Goal: Information Seeking & Learning: Learn about a topic

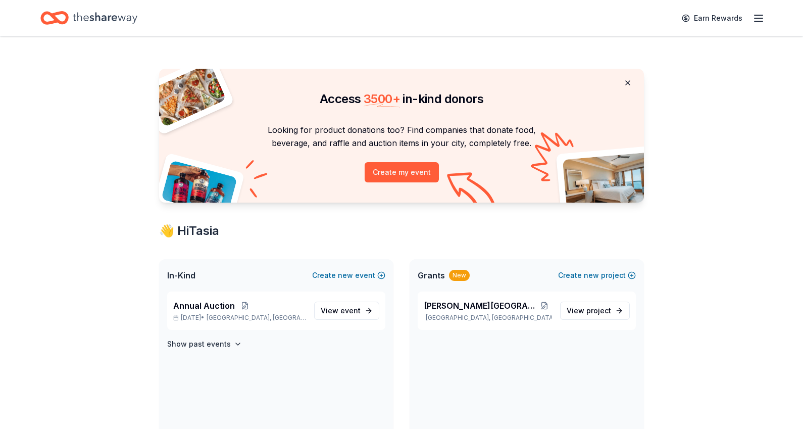
click at [630, 81] on button at bounding box center [627, 83] width 24 height 20
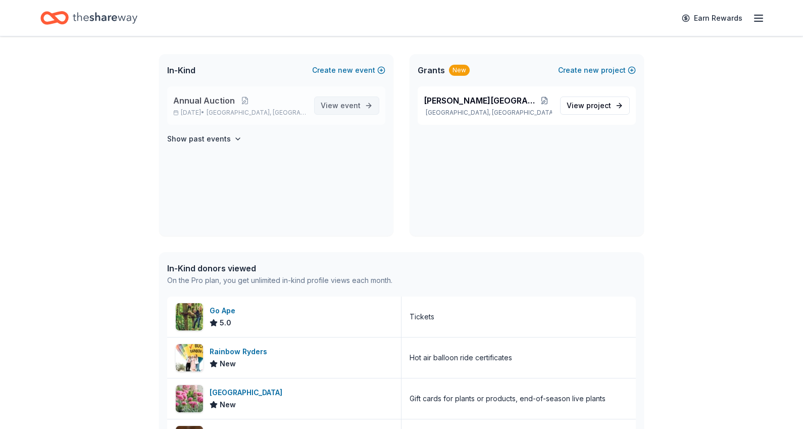
scroll to position [48, 0]
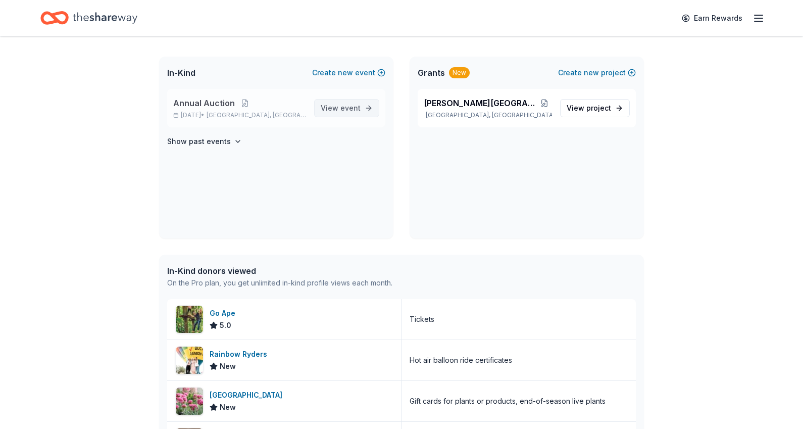
click at [349, 101] on link "View event" at bounding box center [346, 108] width 65 height 18
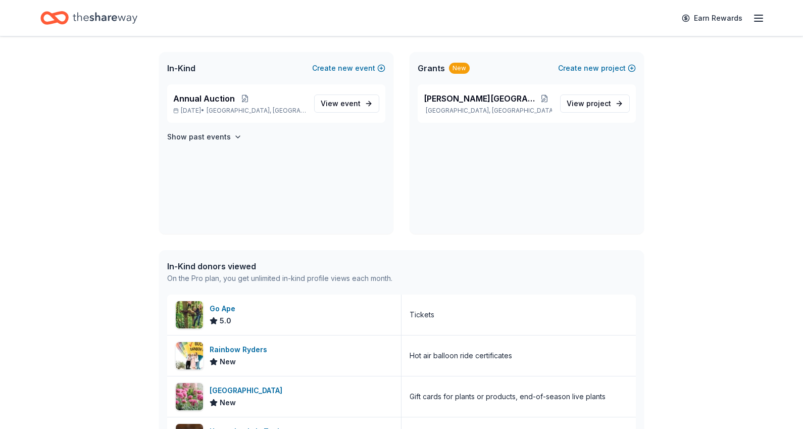
scroll to position [55, 0]
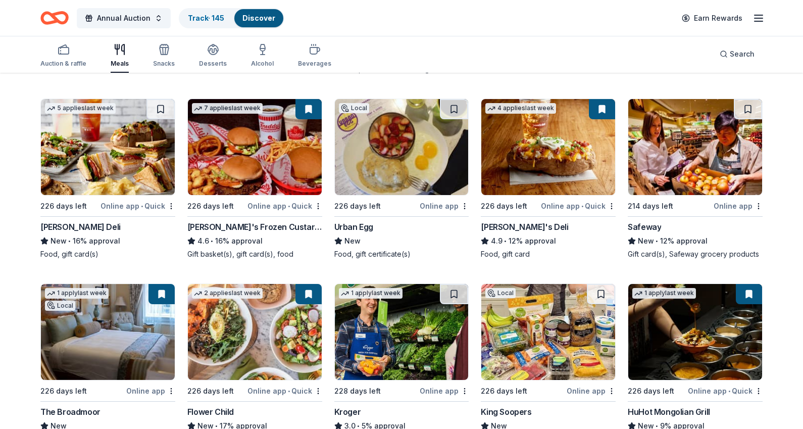
scroll to position [289, 0]
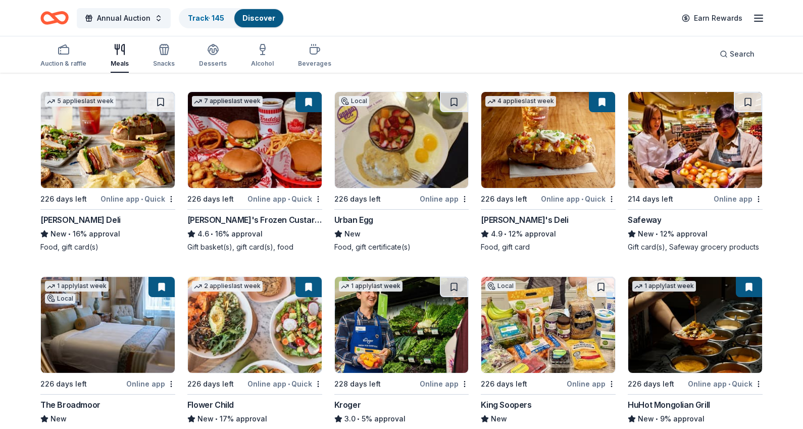
click at [410, 152] on img at bounding box center [402, 140] width 134 height 96
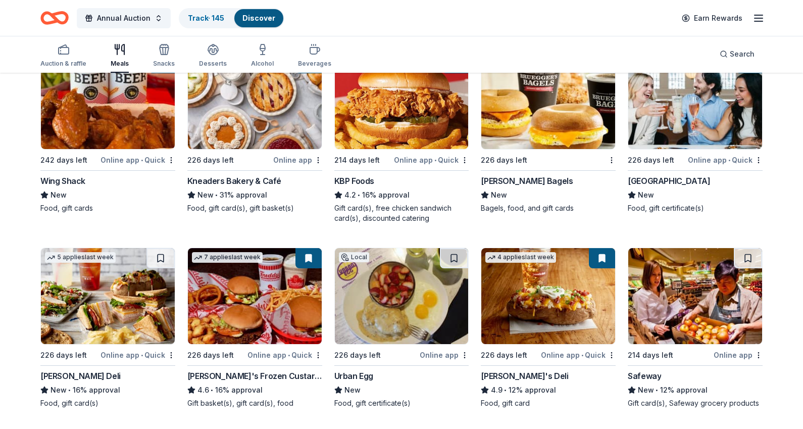
scroll to position [0, 0]
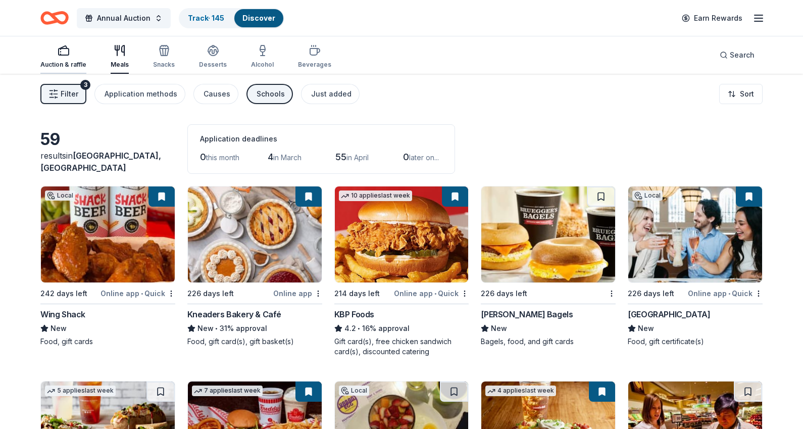
click at [67, 55] on rect "button" at bounding box center [64, 51] width 10 height 7
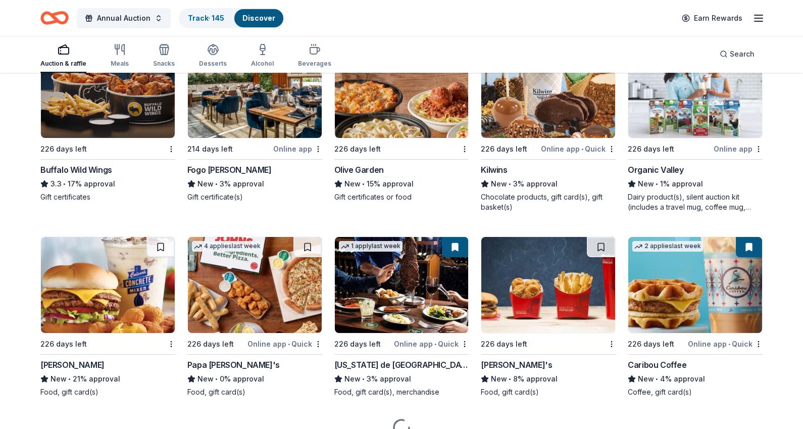
scroll to position [1674, 0]
